Goal: Task Accomplishment & Management: Manage account settings

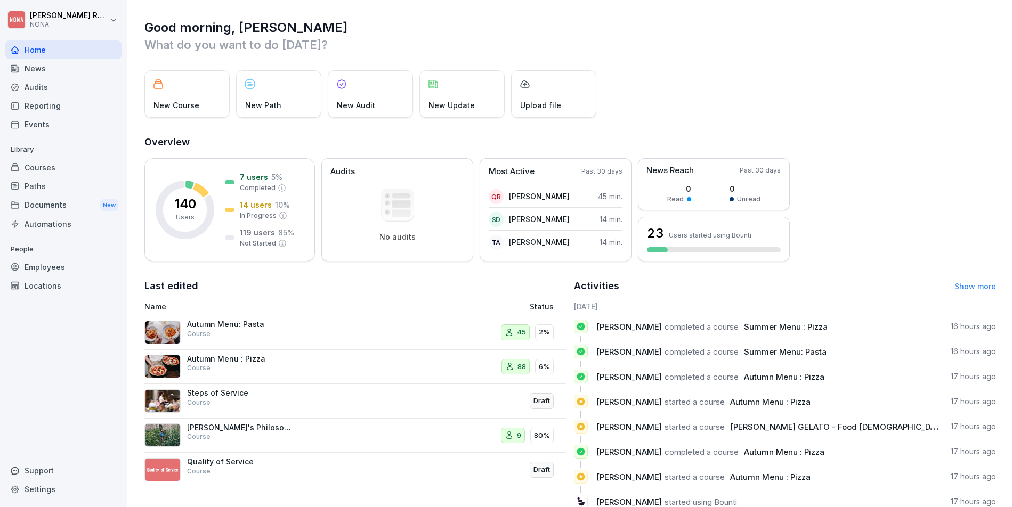
click at [51, 284] on div "Locations" at bounding box center [63, 285] width 116 height 19
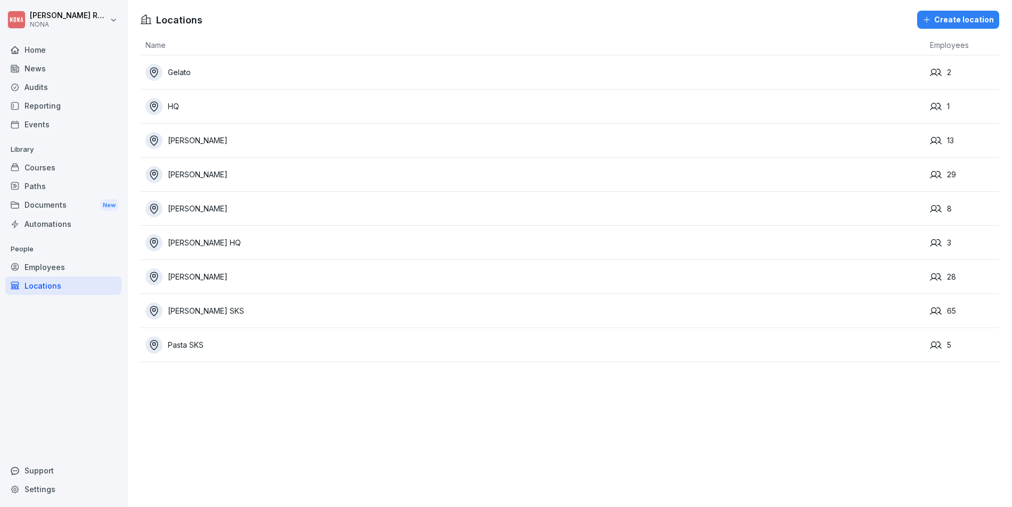
click at [793, 112] on div "HQ" at bounding box center [534, 106] width 779 height 17
click at [719, 347] on div "Pasta SKS" at bounding box center [534, 345] width 779 height 17
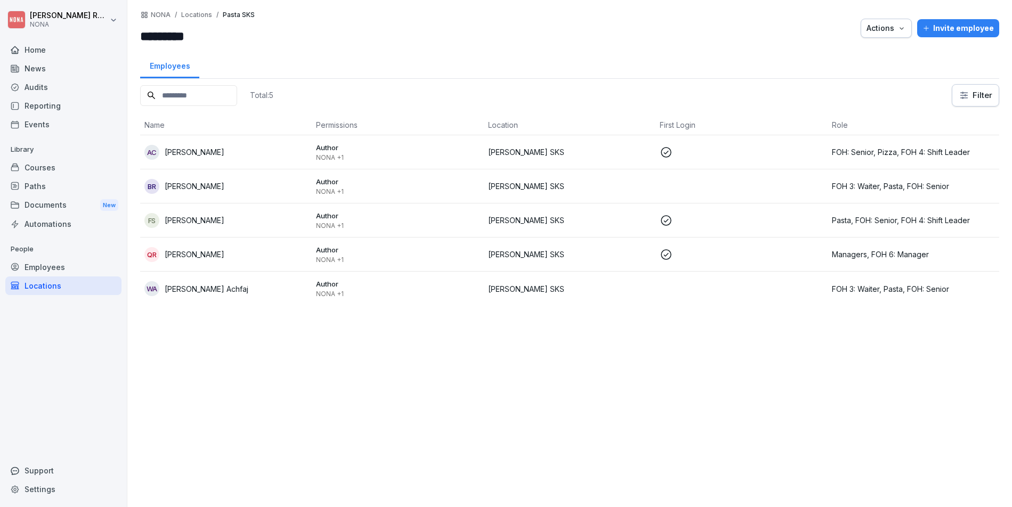
click at [199, 17] on p "Locations" at bounding box center [196, 14] width 31 height 7
click at [45, 290] on div "Locations" at bounding box center [63, 285] width 116 height 19
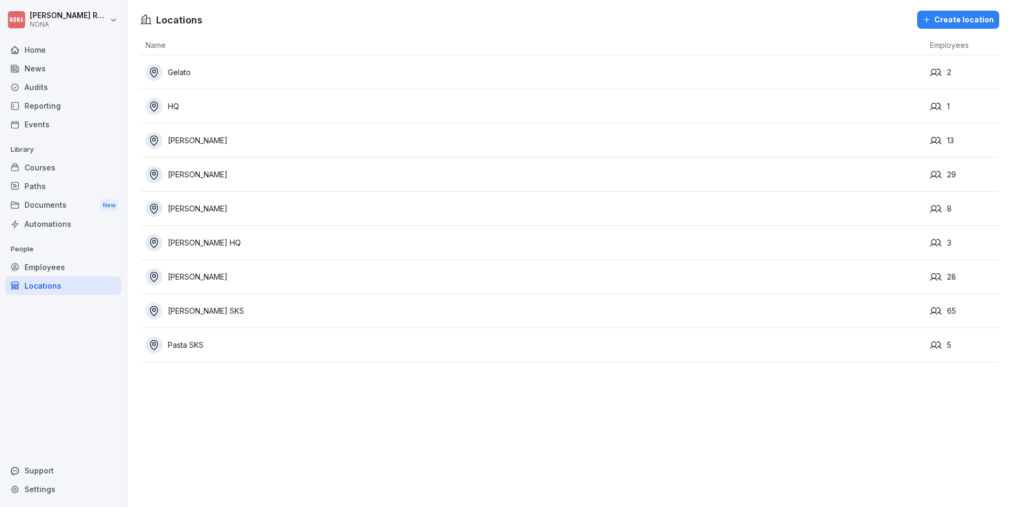
click at [186, 315] on div "[PERSON_NAME] SKS" at bounding box center [534, 311] width 779 height 17
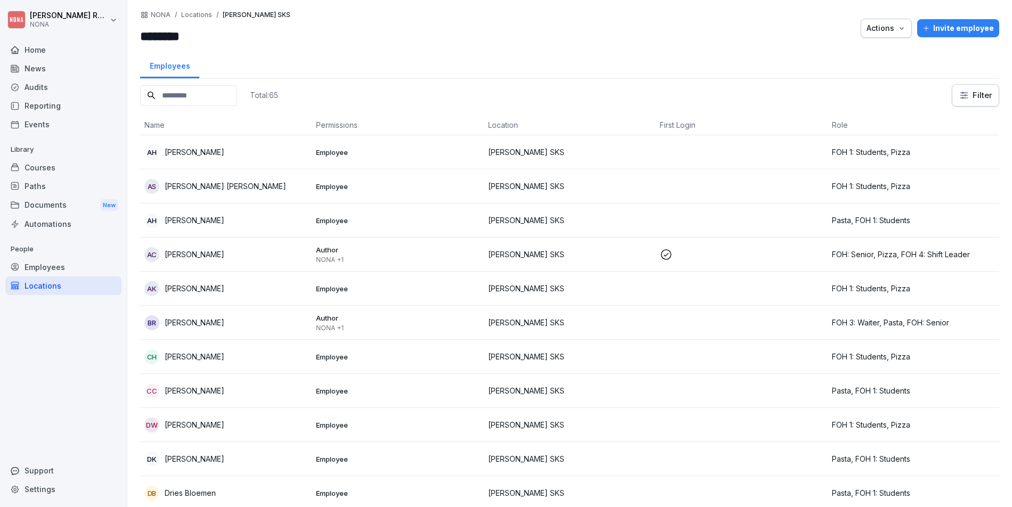
click at [61, 266] on div "Employees" at bounding box center [63, 267] width 116 height 19
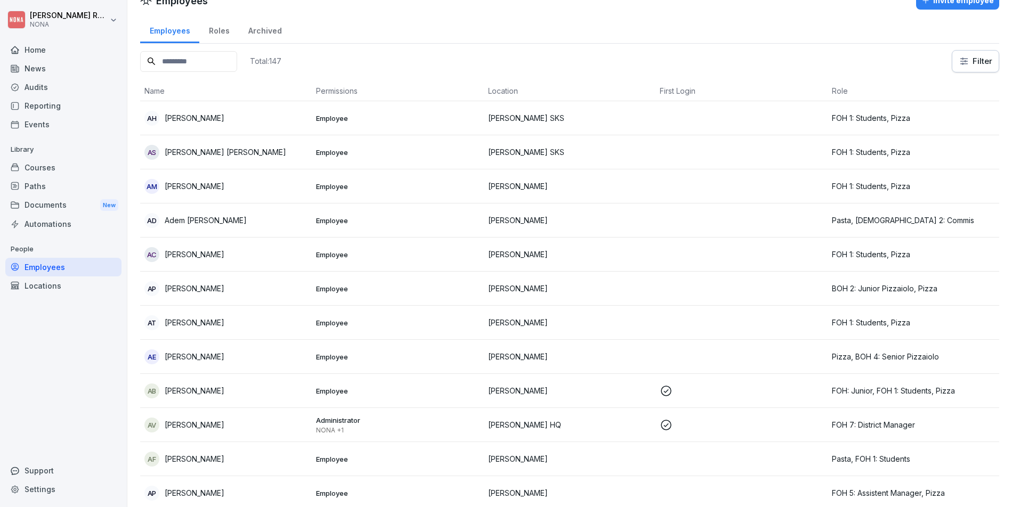
scroll to position [44, 0]
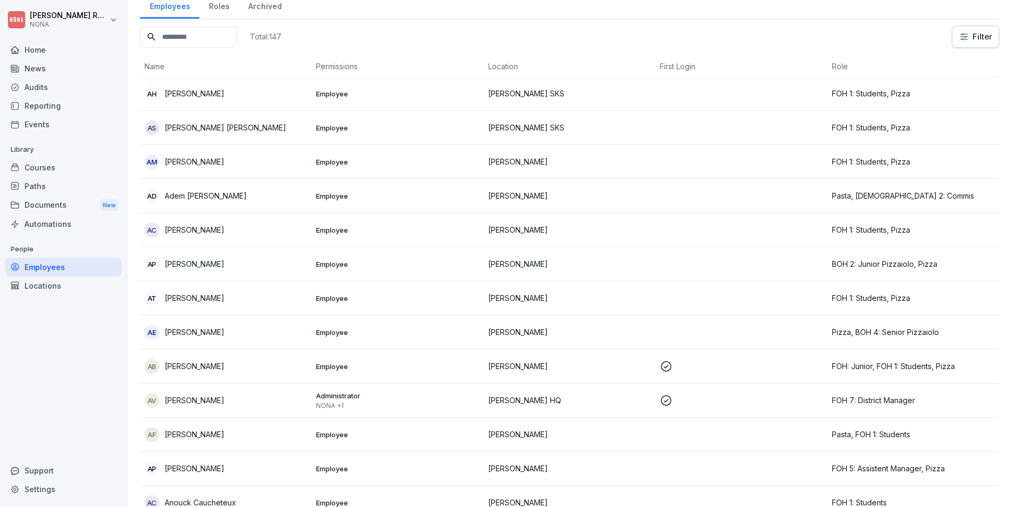
click at [53, 284] on div "Locations" at bounding box center [63, 285] width 116 height 19
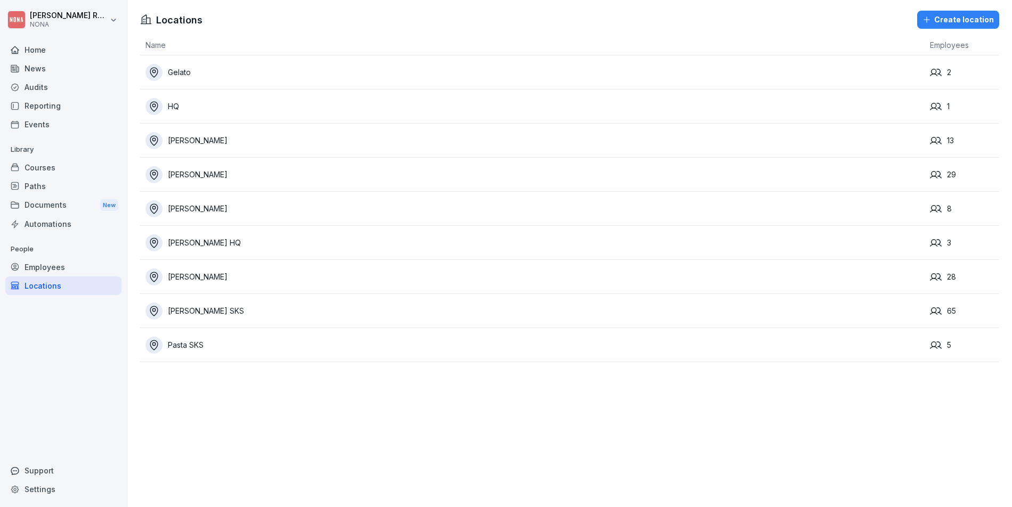
click at [227, 351] on div "Pasta SKS" at bounding box center [534, 345] width 779 height 17
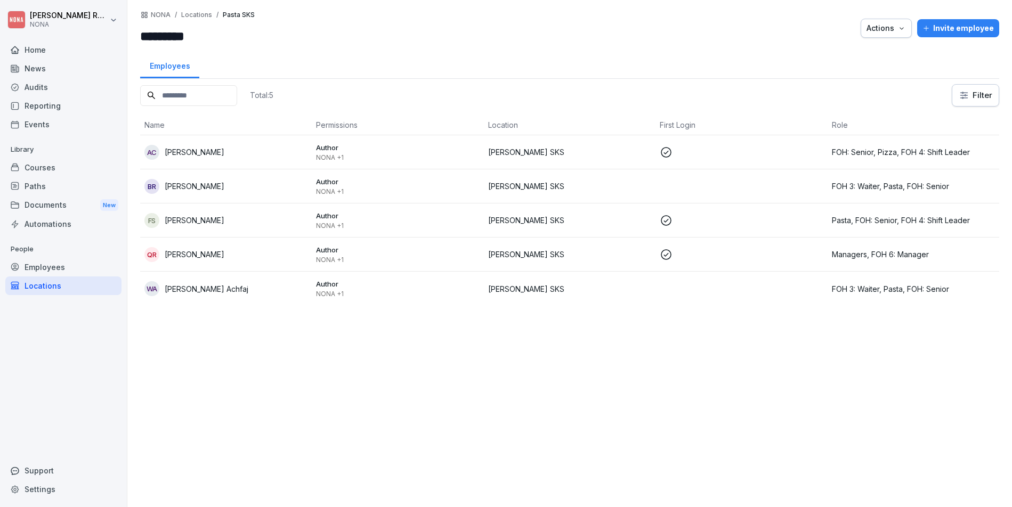
click at [880, 28] on div "Actions" at bounding box center [885, 28] width 39 height 12
click at [850, 70] on p "Delete location" at bounding box center [836, 72] width 53 height 10
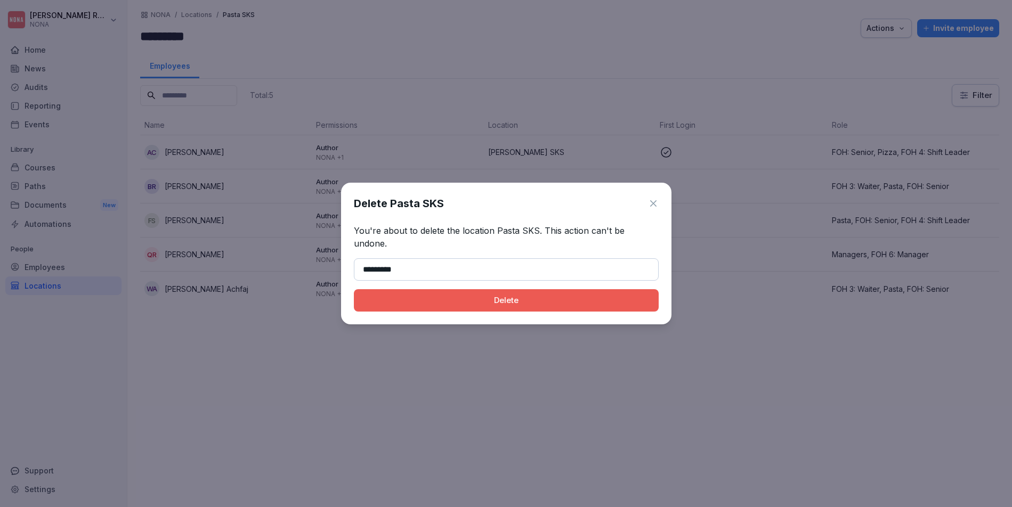
click at [549, 289] on button "Delete" at bounding box center [506, 300] width 305 height 22
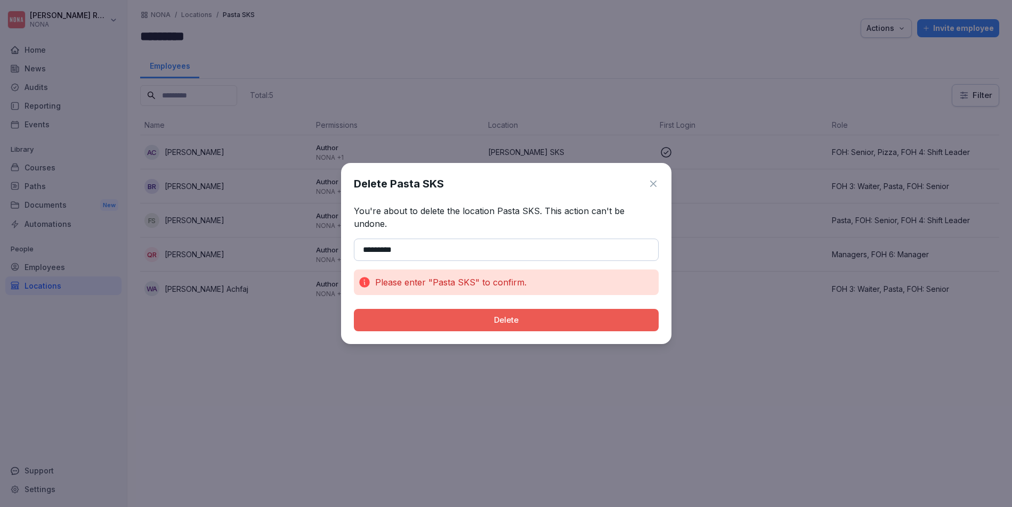
click at [387, 247] on input "*********" at bounding box center [506, 250] width 305 height 22
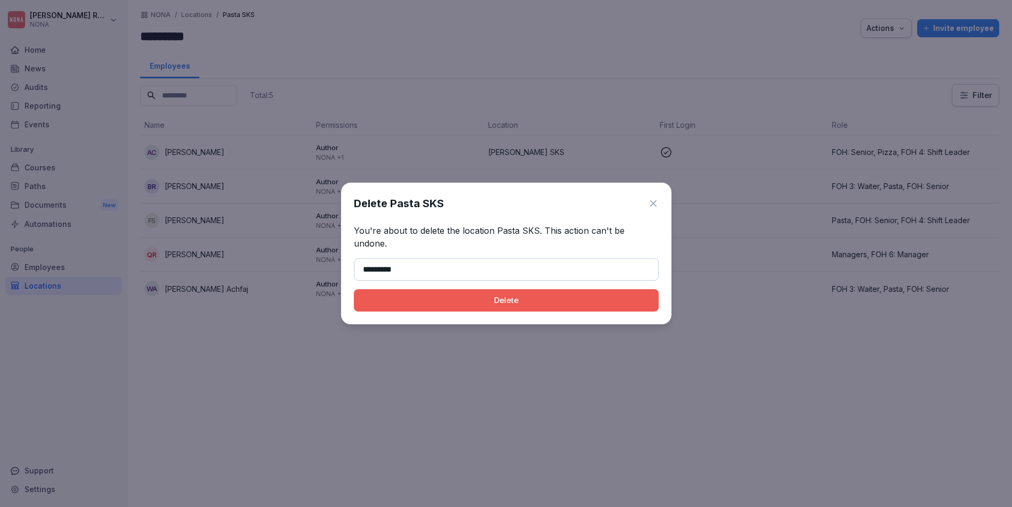
type input "*********"
click at [496, 289] on button "Delete" at bounding box center [506, 300] width 305 height 22
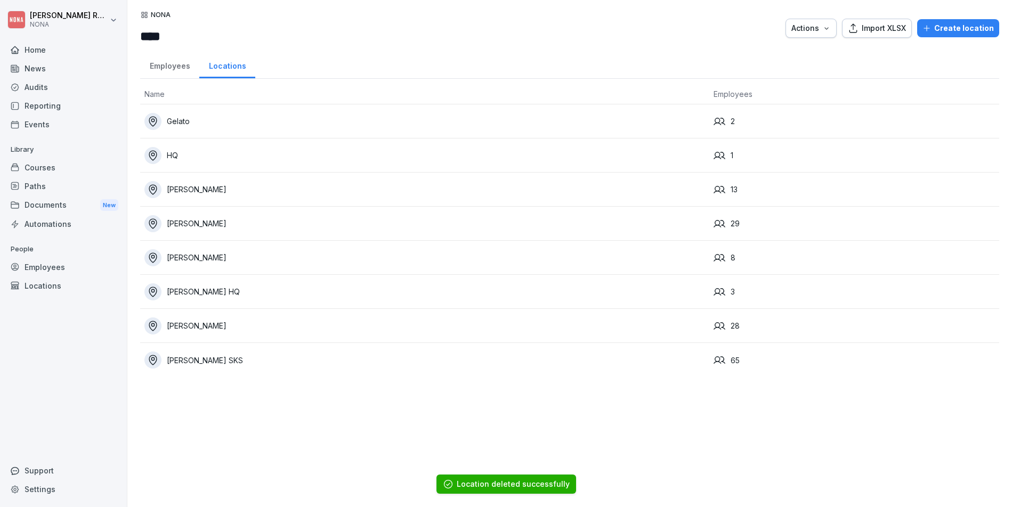
click at [176, 67] on div "Employees" at bounding box center [169, 64] width 59 height 27
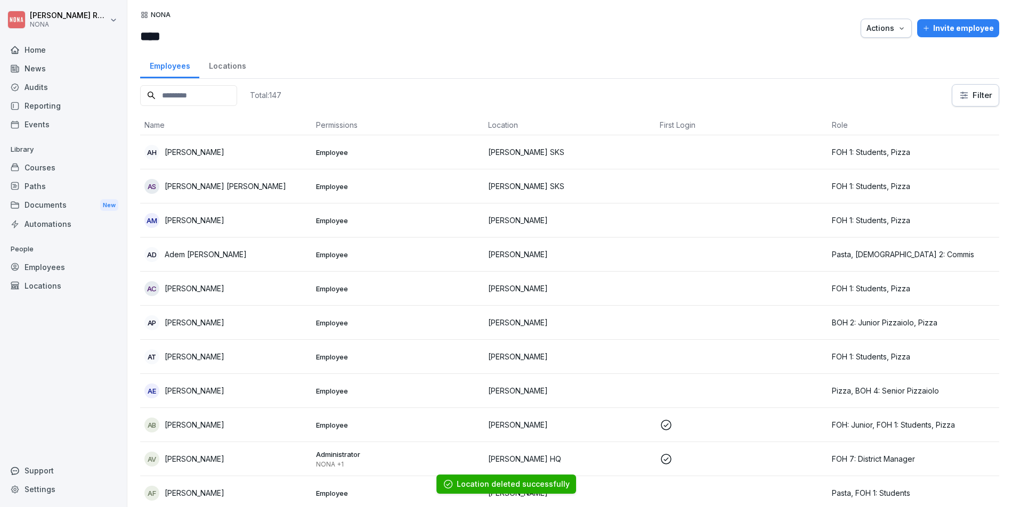
click at [221, 64] on div "Locations" at bounding box center [227, 64] width 56 height 27
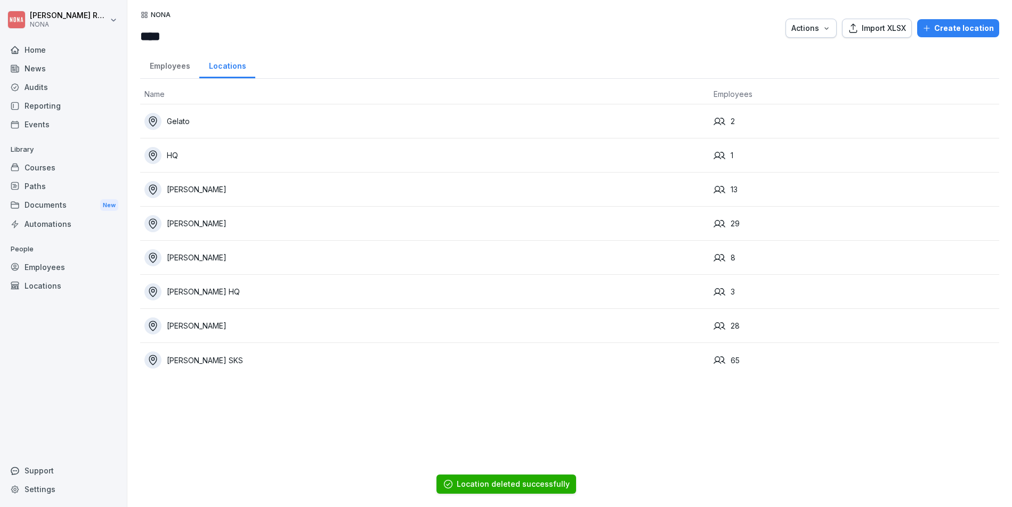
click at [220, 125] on div "Gelato" at bounding box center [424, 121] width 560 height 17
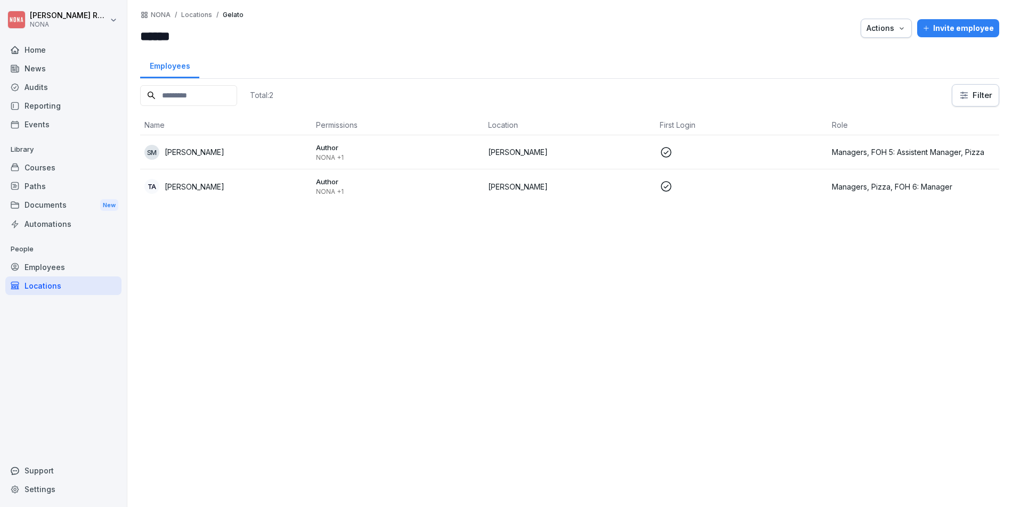
click at [888, 29] on div "Actions" at bounding box center [885, 28] width 39 height 12
click at [872, 70] on div "Delete location" at bounding box center [847, 71] width 118 height 18
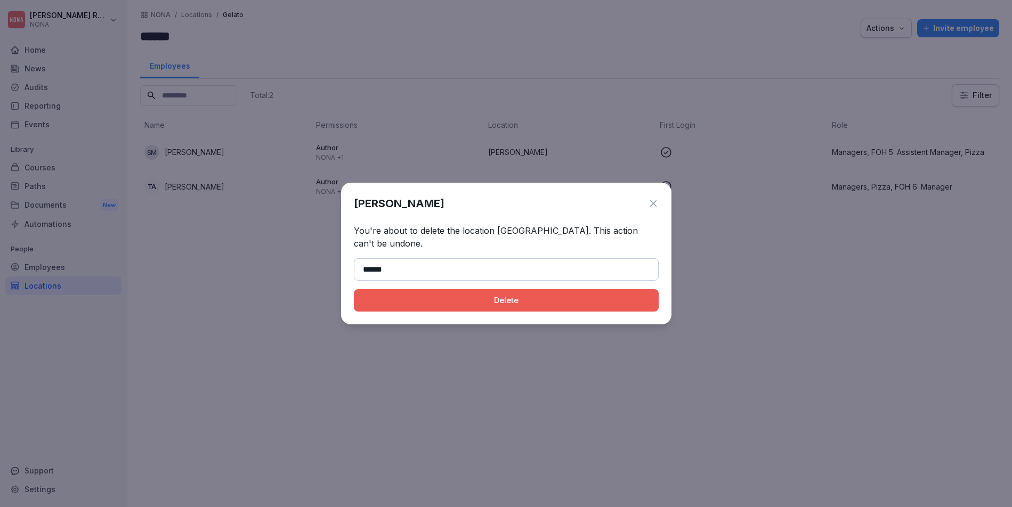
type input "******"
click at [515, 297] on div "Delete" at bounding box center [506, 301] width 288 height 12
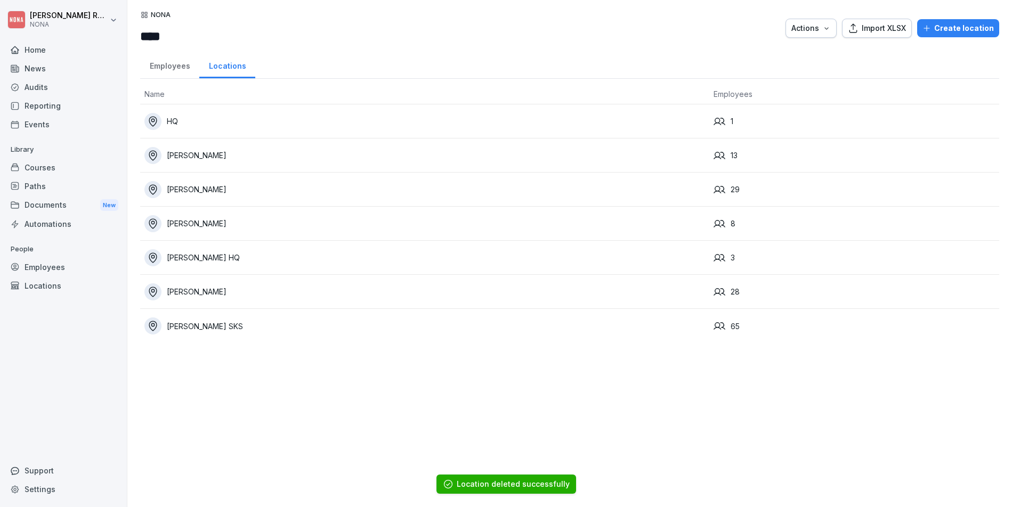
click at [235, 222] on div "[PERSON_NAME]" at bounding box center [424, 223] width 560 height 17
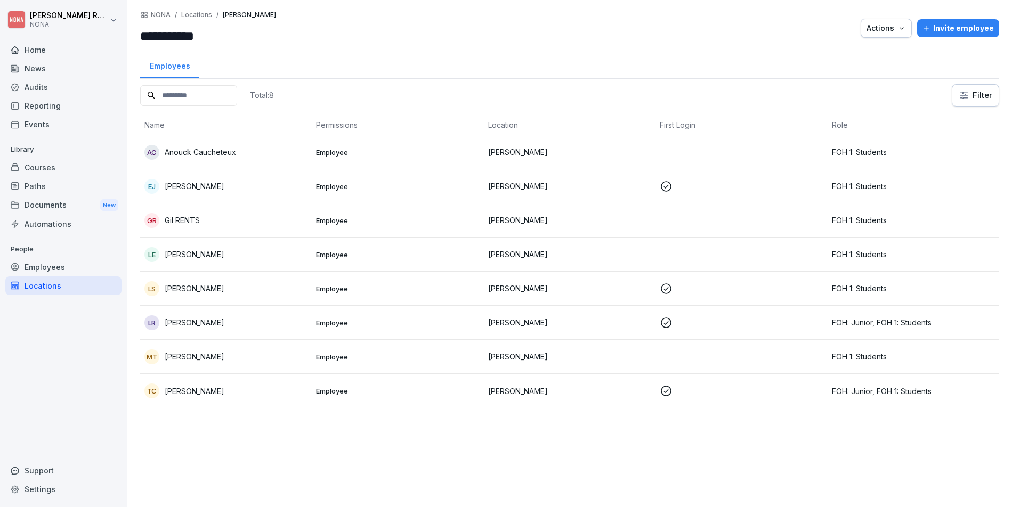
click at [29, 273] on div "Employees" at bounding box center [63, 267] width 116 height 19
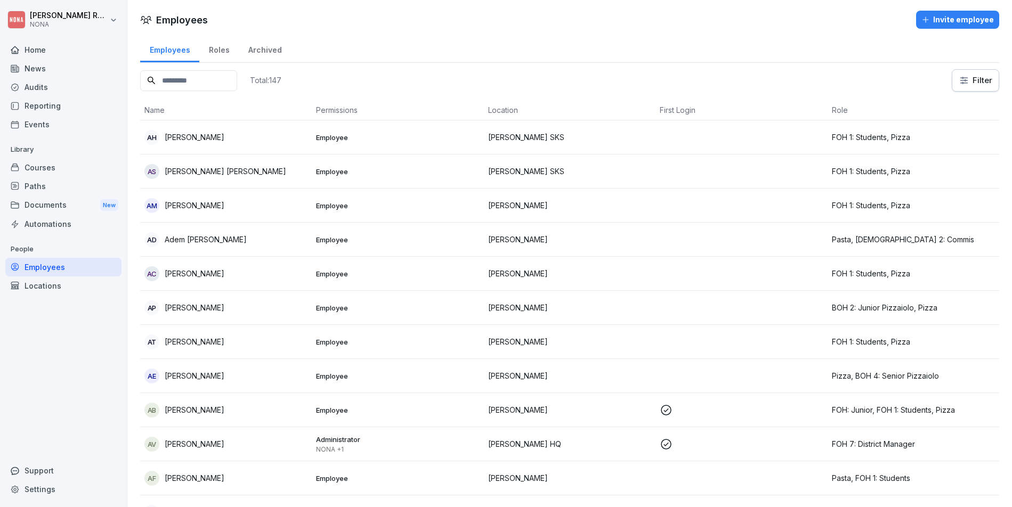
click at [44, 282] on div "Locations" at bounding box center [63, 285] width 116 height 19
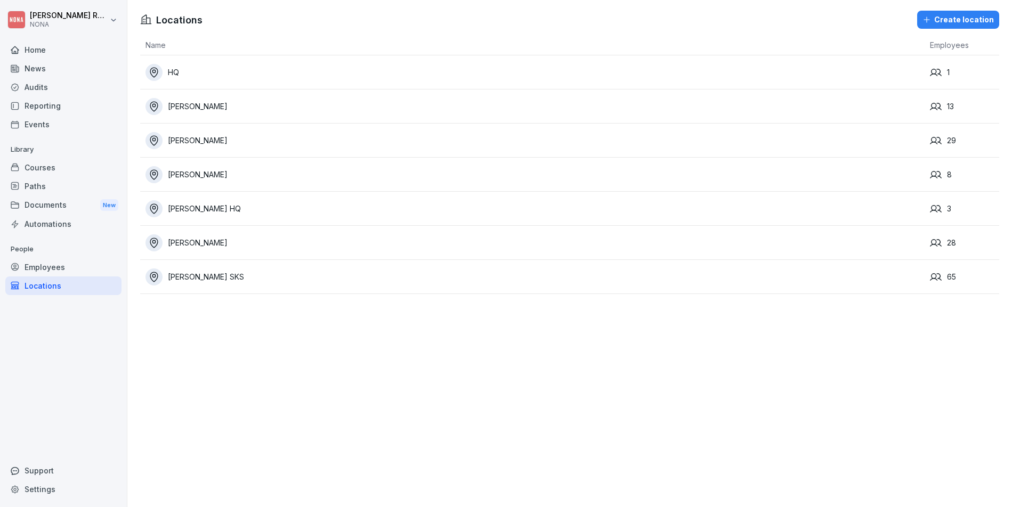
click at [45, 264] on div "Employees" at bounding box center [63, 267] width 116 height 19
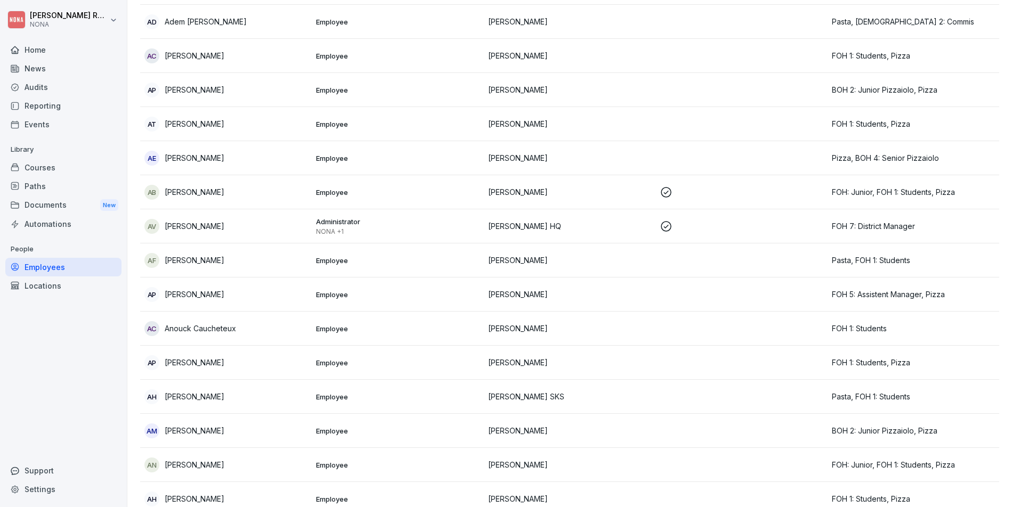
scroll to position [340, 0]
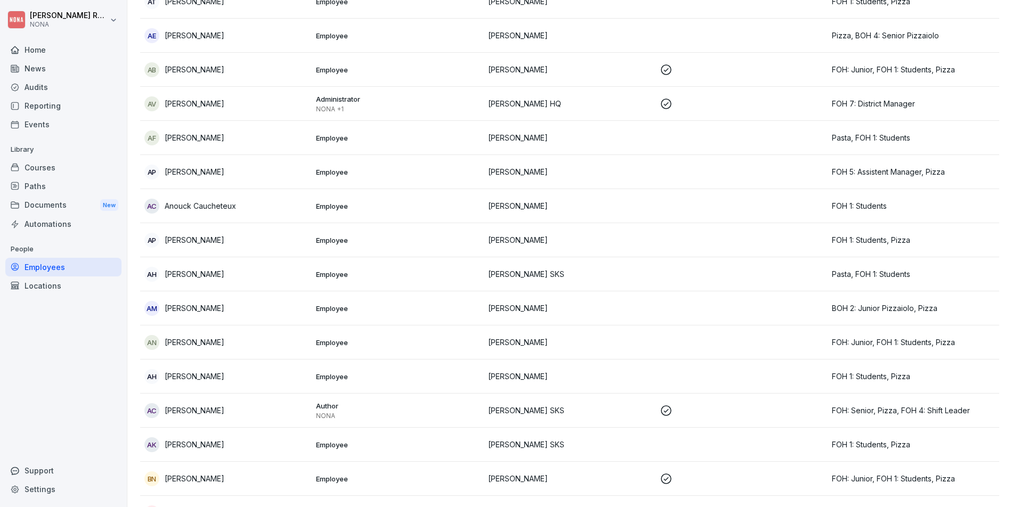
click at [80, 280] on div "Locations" at bounding box center [63, 285] width 116 height 19
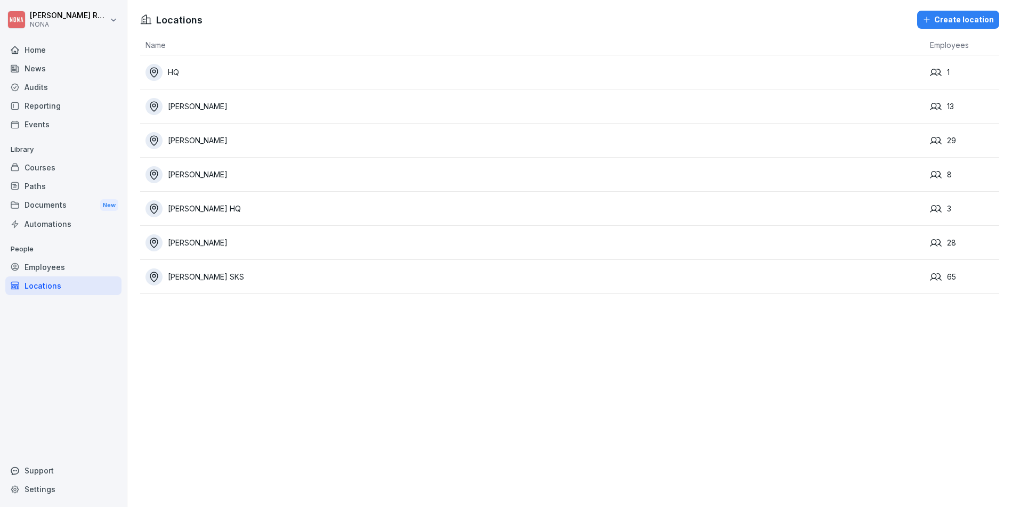
click at [44, 261] on div "Employees" at bounding box center [63, 267] width 116 height 19
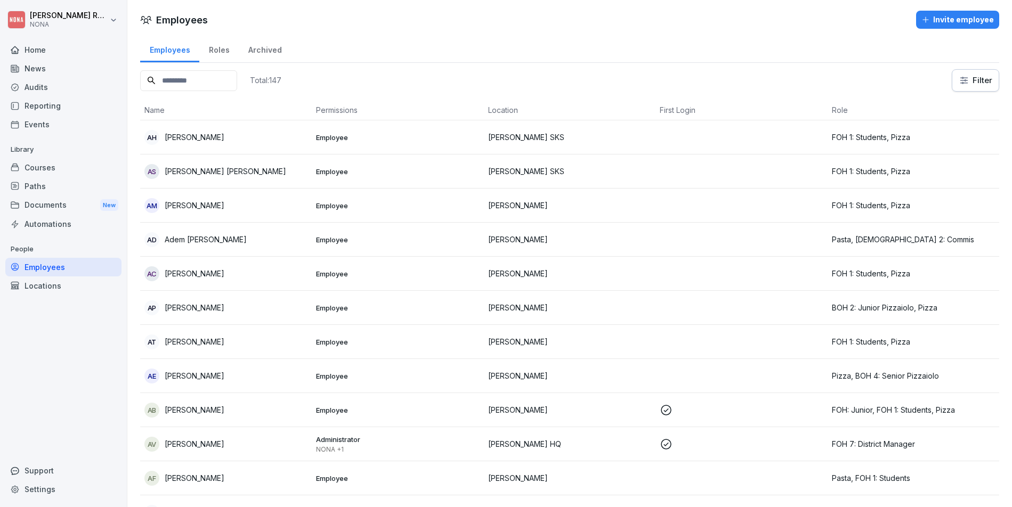
scroll to position [2, 0]
